Goal: Information Seeking & Learning: Learn about a topic

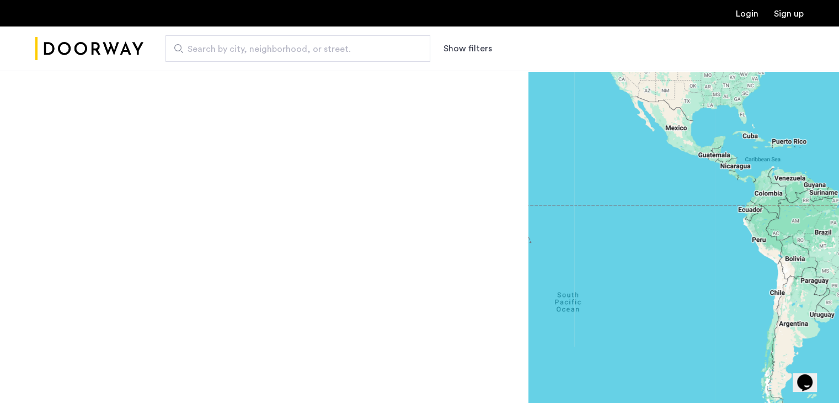
click at [335, 53] on span "Search by city, neighborhood, or street." at bounding box center [294, 48] width 212 height 13
click at [335, 53] on input "Search by city, neighborhood, or street." at bounding box center [297, 48] width 265 height 26
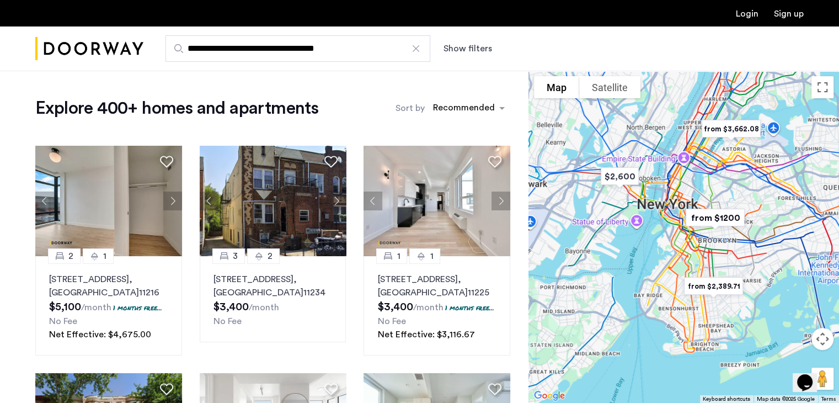
type input "**********"
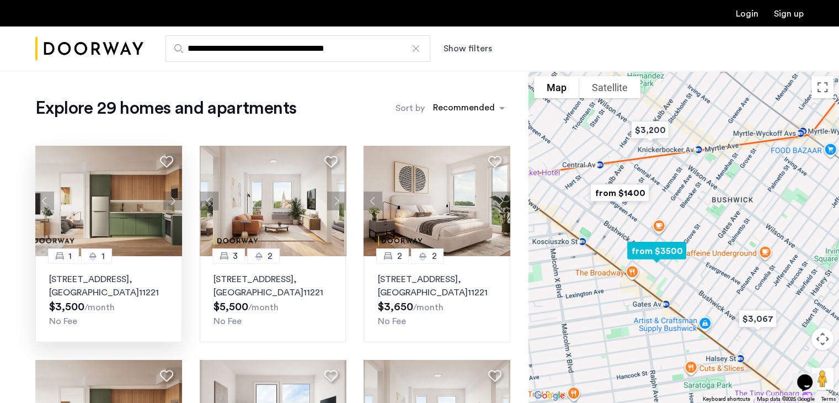
click at [124, 180] on img at bounding box center [108, 201] width 147 height 110
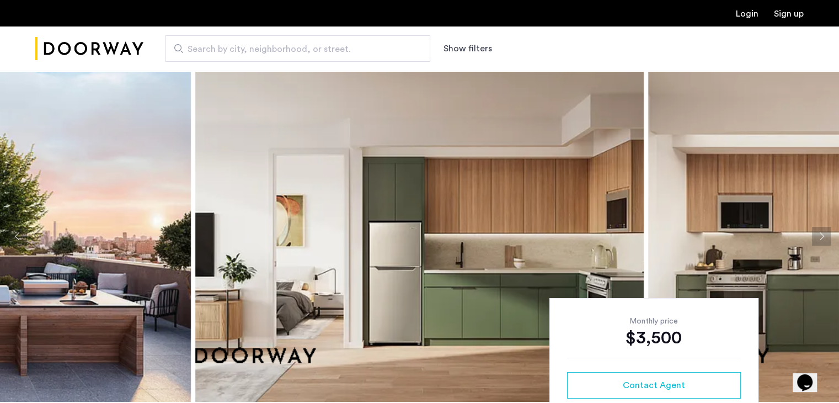
drag, startPoint x: 543, startPoint y: 130, endPoint x: 248, endPoint y: 128, distance: 294.5
click at [248, 128] on img at bounding box center [419, 236] width 448 height 331
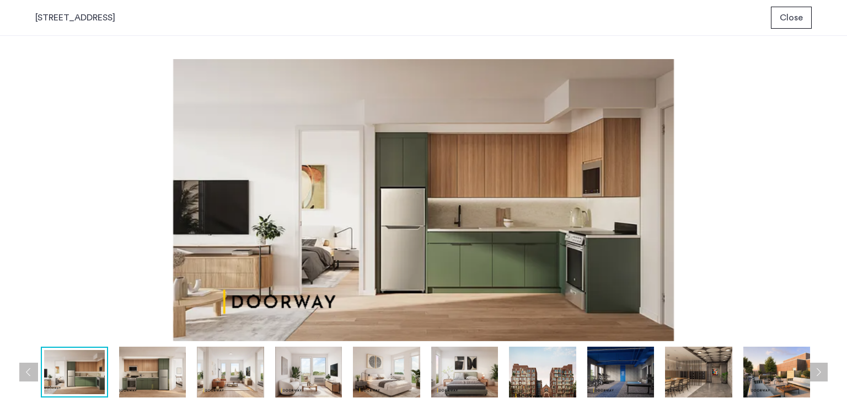
click at [553, 367] on img at bounding box center [542, 371] width 67 height 51
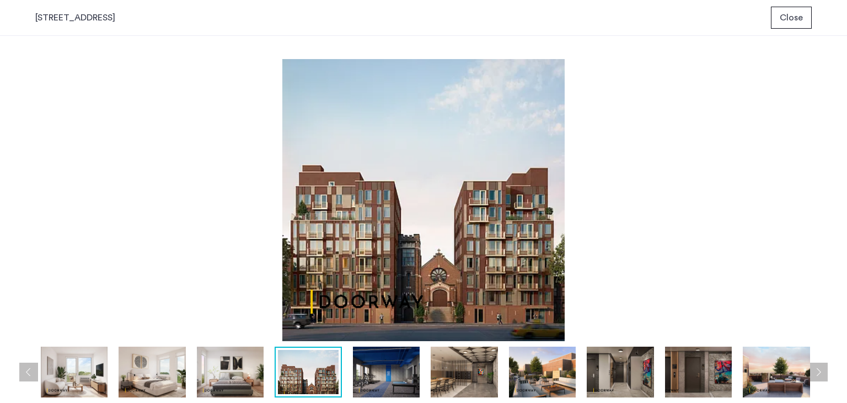
click at [798, 8] on button "Close" at bounding box center [791, 18] width 41 height 22
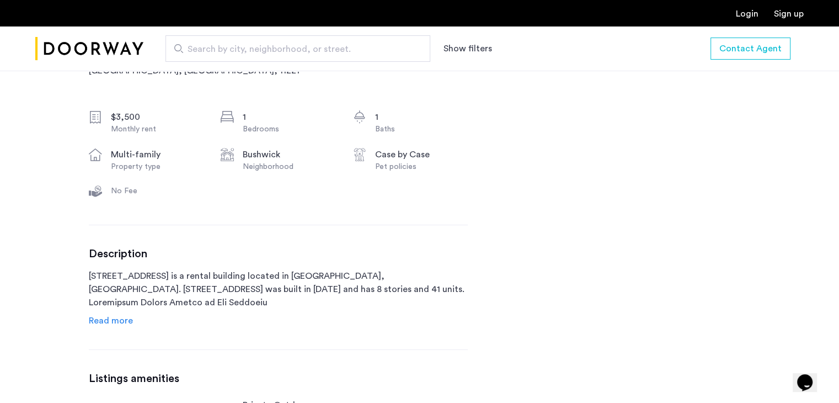
scroll to position [386, 0]
click at [122, 316] on span "Read more" at bounding box center [111, 320] width 44 height 9
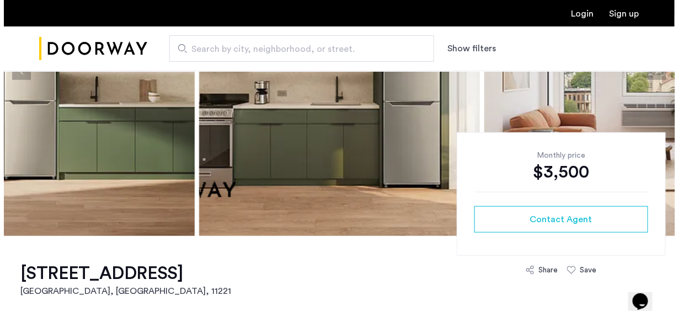
scroll to position [0, 0]
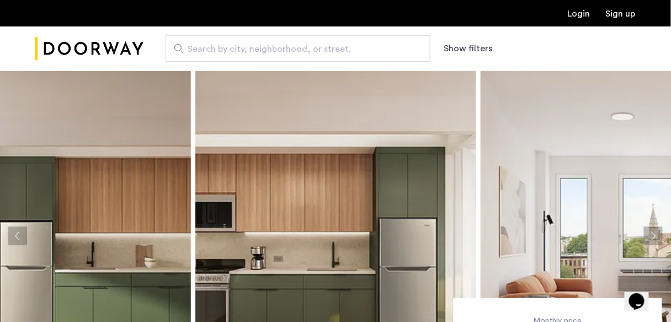
click at [304, 156] on img at bounding box center [335, 236] width 281 height 331
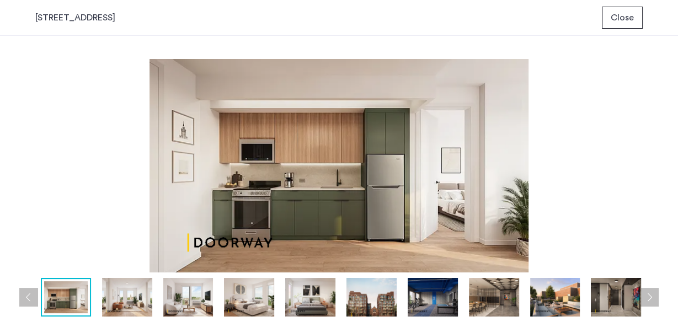
click at [374, 292] on img at bounding box center [371, 297] width 50 height 39
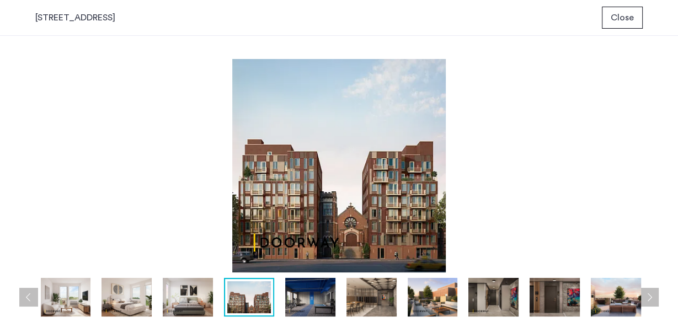
click at [316, 293] on img at bounding box center [310, 297] width 50 height 39
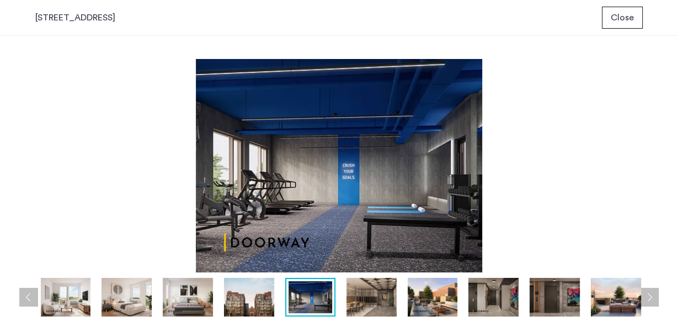
click at [336, 184] on img at bounding box center [338, 165] width 607 height 213
drag, startPoint x: 342, startPoint y: 184, endPoint x: 335, endPoint y: 184, distance: 7.2
click at [336, 184] on img at bounding box center [338, 165] width 607 height 213
click at [366, 203] on img at bounding box center [338, 165] width 607 height 213
click at [373, 191] on img at bounding box center [338, 165] width 607 height 213
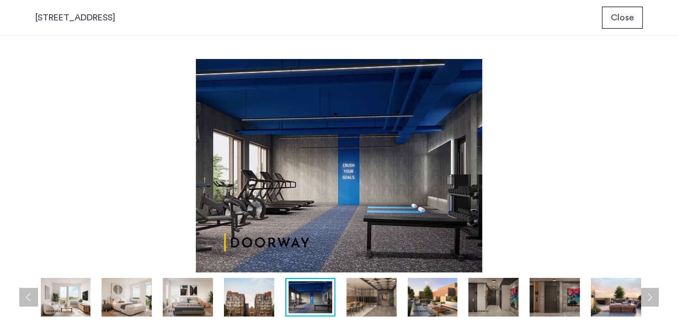
click at [376, 187] on img at bounding box center [338, 165] width 607 height 213
click at [237, 82] on img at bounding box center [338, 165] width 607 height 213
click at [380, 296] on img at bounding box center [371, 297] width 50 height 39
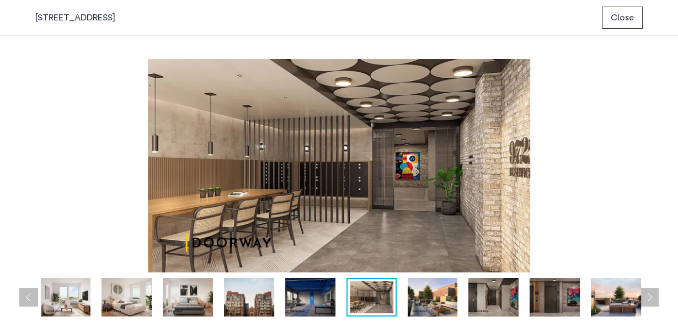
click at [431, 288] on img at bounding box center [433, 297] width 50 height 39
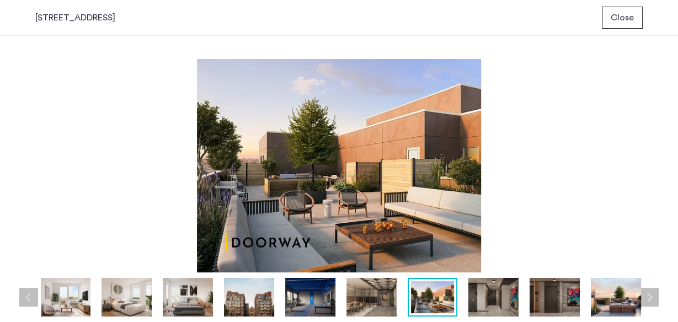
click at [507, 299] on img at bounding box center [493, 297] width 50 height 39
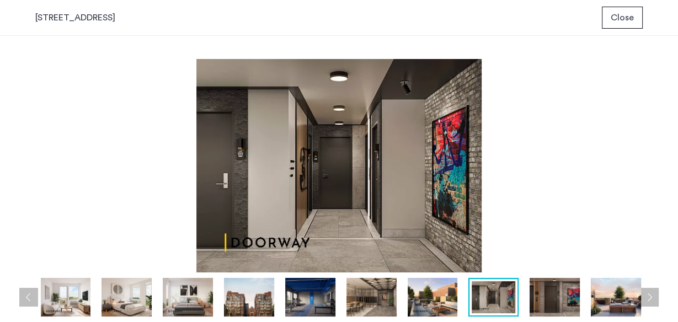
click at [555, 297] on img at bounding box center [554, 297] width 50 height 39
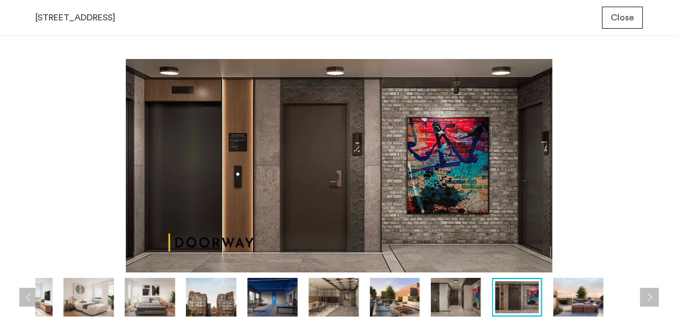
drag, startPoint x: 556, startPoint y: 298, endPoint x: 403, endPoint y: 275, distance: 155.1
click at [386, 276] on div "prev next prev next" at bounding box center [339, 179] width 678 height 286
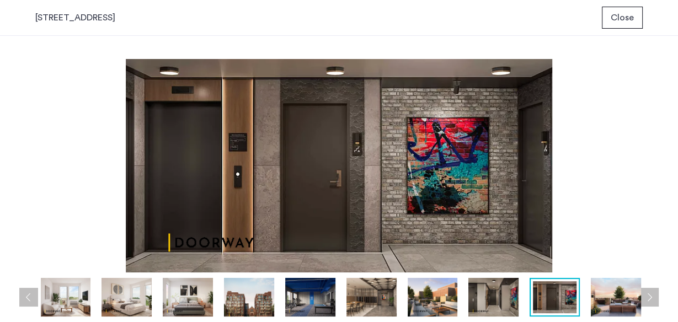
click at [609, 289] on img at bounding box center [616, 297] width 50 height 39
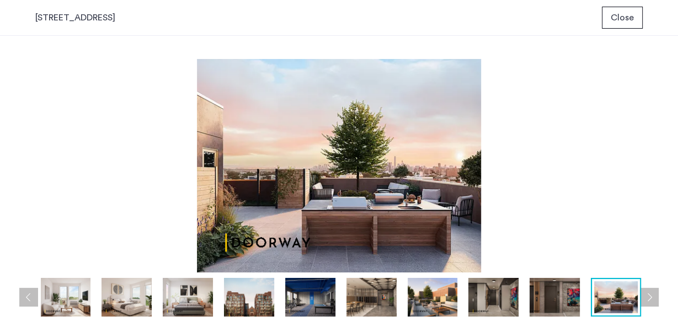
click at [654, 301] on button "Next apartment" at bounding box center [649, 297] width 19 height 19
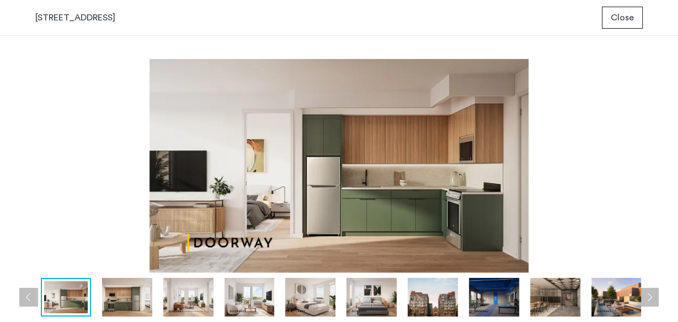
click at [620, 13] on span "Close" at bounding box center [622, 17] width 23 height 13
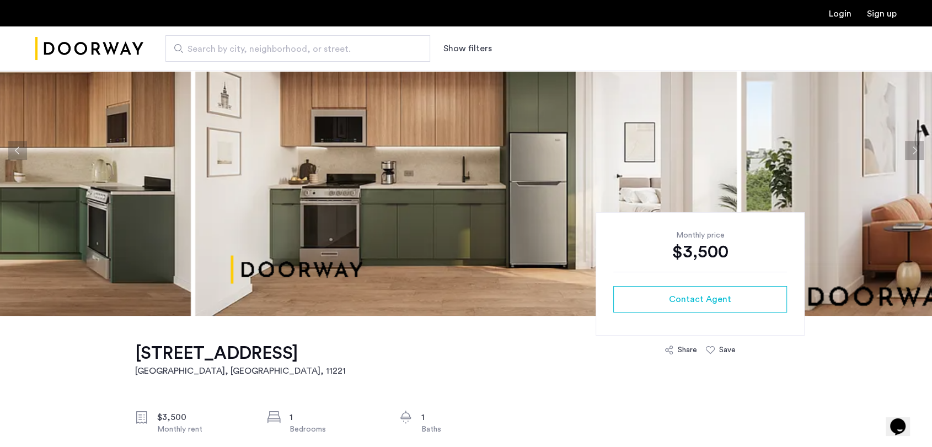
scroll to position [122, 0]
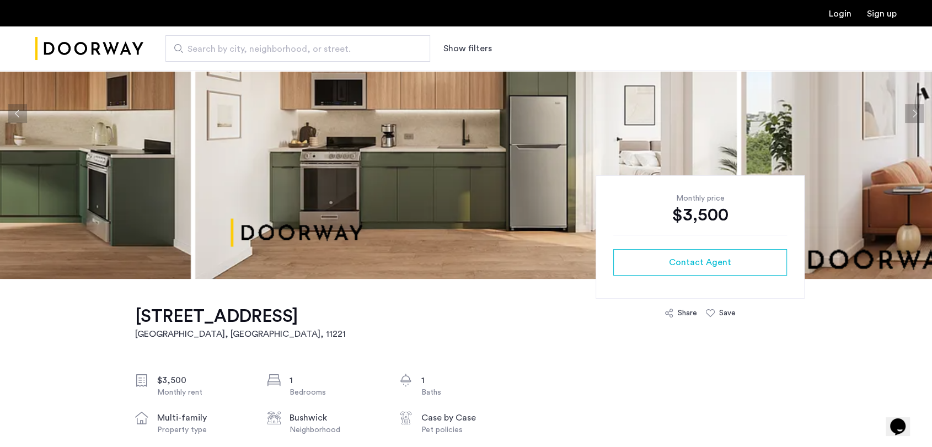
drag, startPoint x: 140, startPoint y: 317, endPoint x: 299, endPoint y: 318, distance: 159.4
copy h1 "972 Bushwick Avenue"
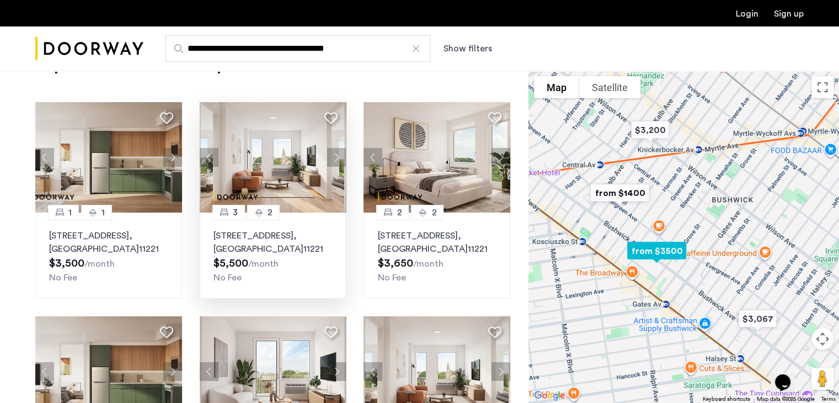
scroll to position [55, 0]
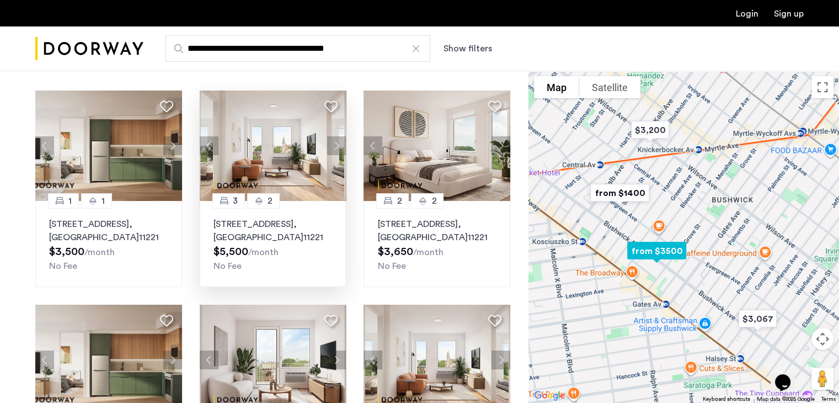
click at [312, 148] on img at bounding box center [273, 145] width 147 height 110
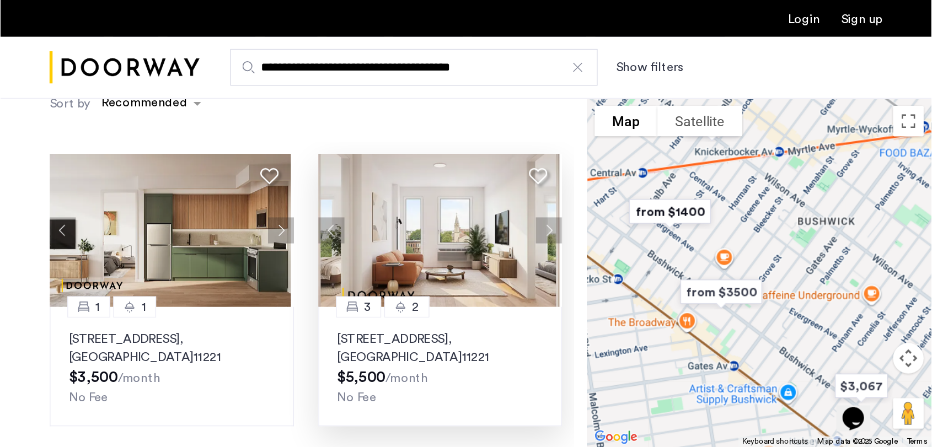
scroll to position [55, 0]
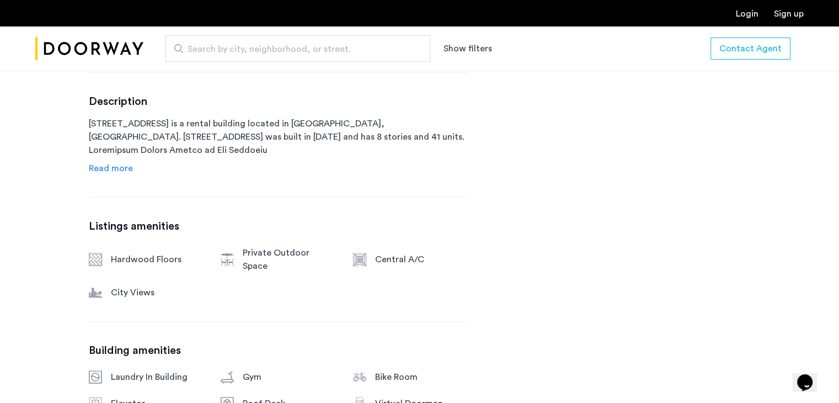
scroll to position [539, 0]
click at [106, 169] on span "Read more" at bounding box center [111, 167] width 44 height 9
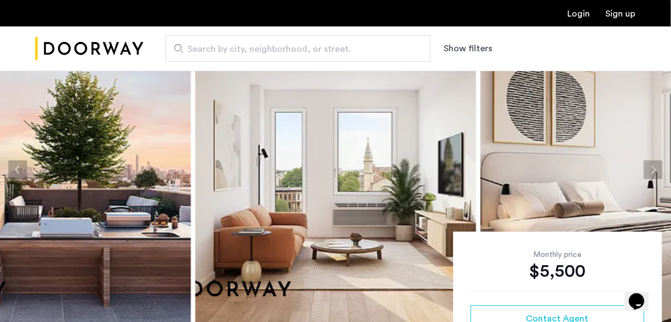
scroll to position [186, 0]
